Goal: Transaction & Acquisition: Obtain resource

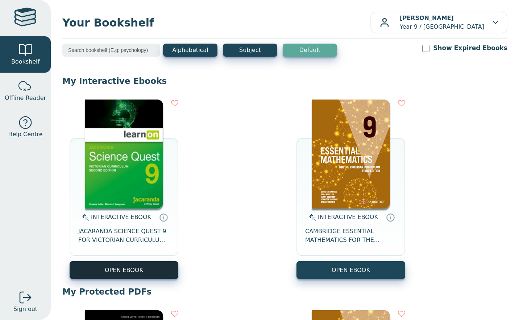
click at [145, 265] on button "OPEN EBOOK" at bounding box center [124, 270] width 109 height 18
click at [123, 263] on button "OPEN EBOOK" at bounding box center [124, 270] width 109 height 18
